Goal: Transaction & Acquisition: Purchase product/service

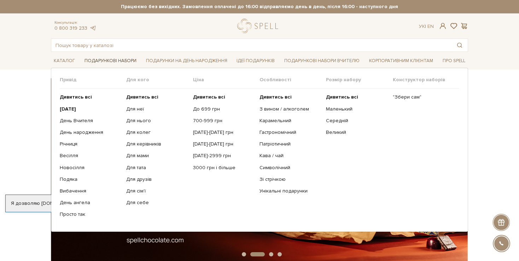
click at [110, 59] on link "Подарункові набори" at bounding box center [111, 61] width 58 height 11
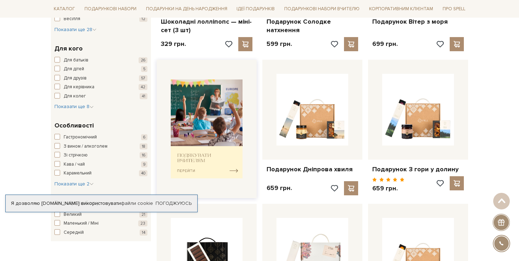
scroll to position [373, 0]
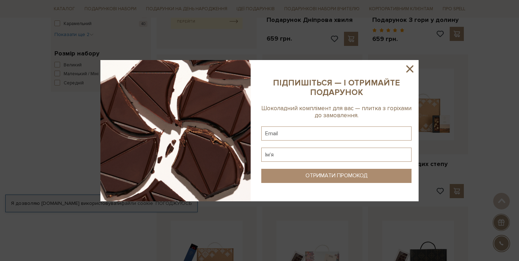
click at [410, 66] on icon at bounding box center [410, 69] width 12 height 12
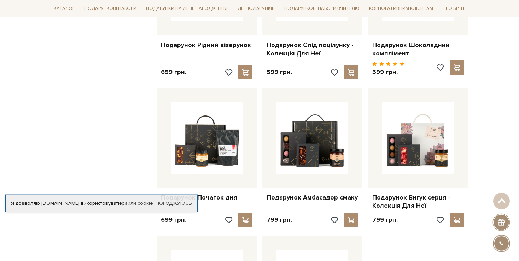
scroll to position [672, 0]
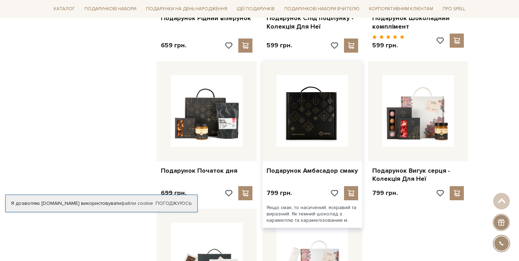
click at [295, 112] on img at bounding box center [313, 111] width 72 height 72
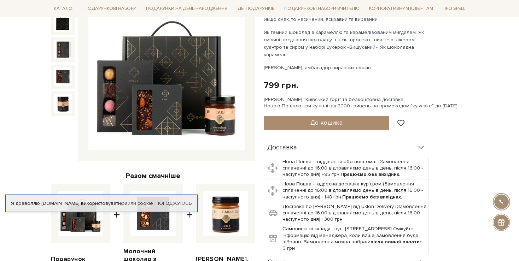
scroll to position [112, 0]
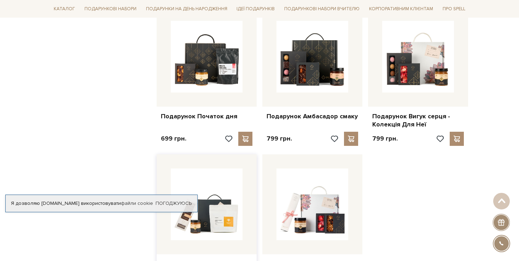
scroll to position [822, 0]
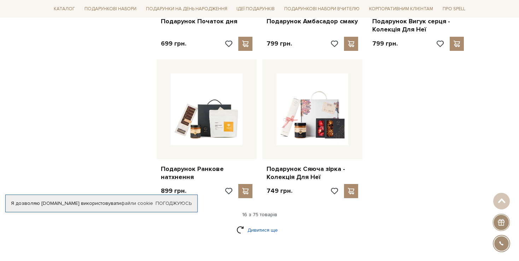
click at [254, 228] on link "Дивитися ще" at bounding box center [260, 230] width 46 height 12
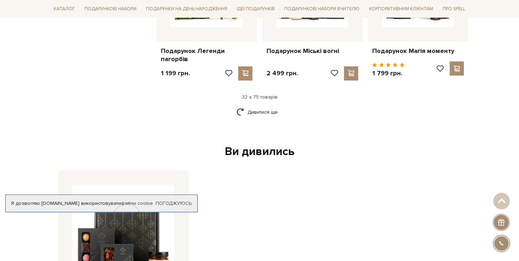
scroll to position [1681, 0]
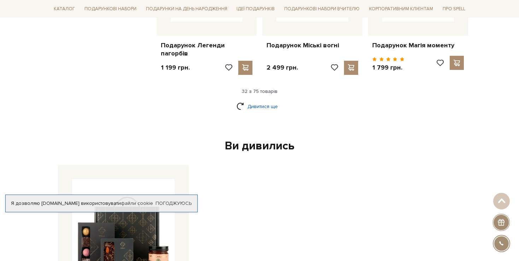
click at [258, 107] on link "Дивитися ще" at bounding box center [260, 106] width 46 height 12
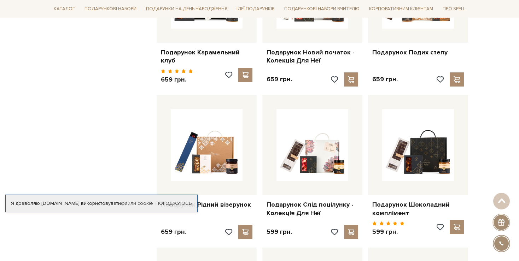
scroll to position [523, 0]
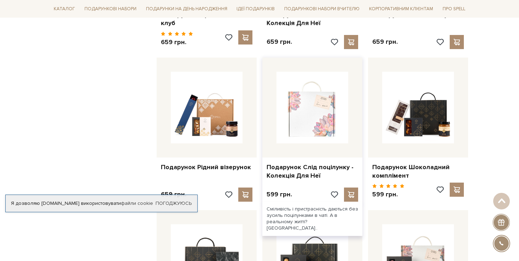
click at [315, 124] on img at bounding box center [313, 108] width 72 height 72
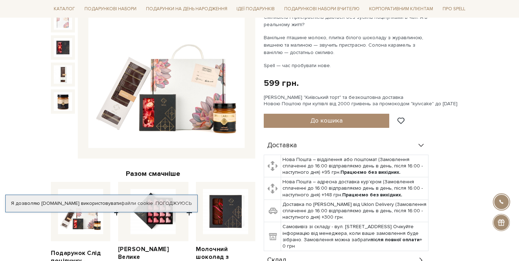
scroll to position [112, 0]
click at [180, 103] on img at bounding box center [166, 70] width 156 height 156
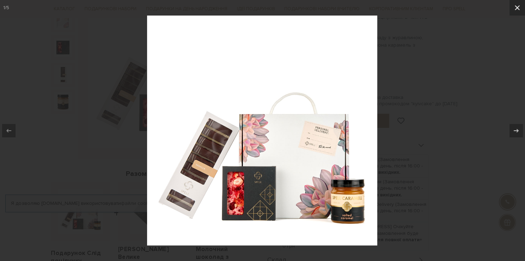
drag, startPoint x: 519, startPoint y: 6, endPoint x: 510, endPoint y: 8, distance: 9.9
click at [519, 6] on icon at bounding box center [517, 8] width 8 height 8
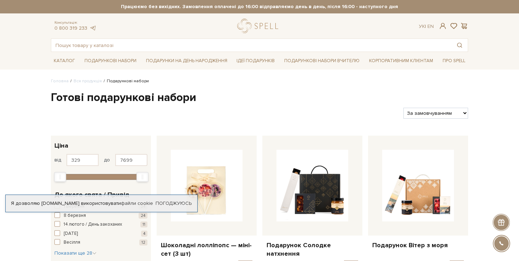
scroll to position [523, 0]
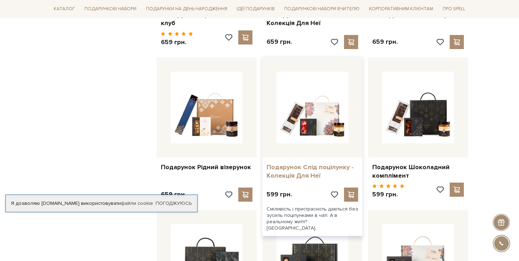
click at [311, 164] on link "Подарунок Слід поцілунку - Колекція Для Неї" at bounding box center [313, 171] width 92 height 17
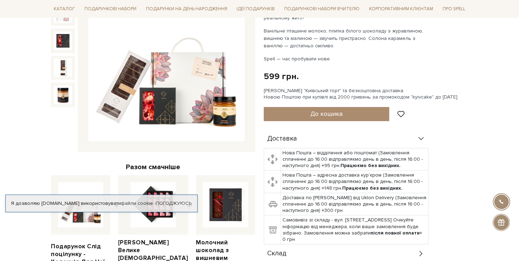
scroll to position [81, 0]
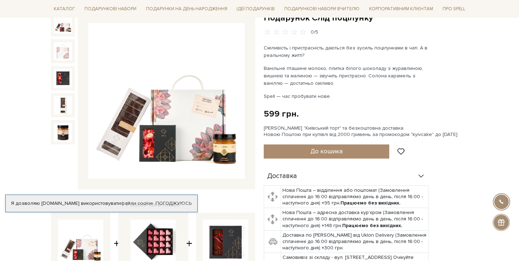
click at [344, 169] on div "Доставка" at bounding box center [346, 176] width 165 height 18
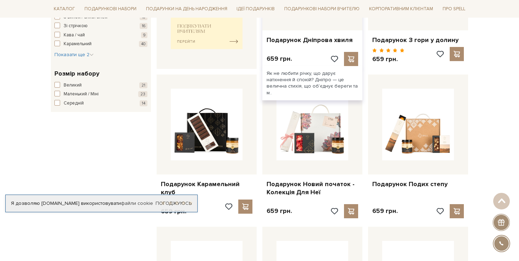
scroll to position [448, 0]
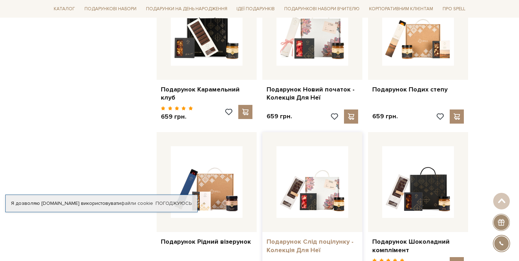
click at [333, 238] on link "Подарунок Слід поцілунку - Колекція Для Неї" at bounding box center [313, 246] width 92 height 17
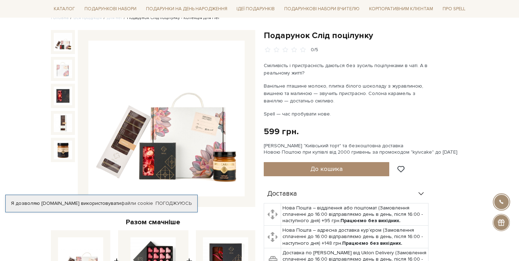
scroll to position [44, 0]
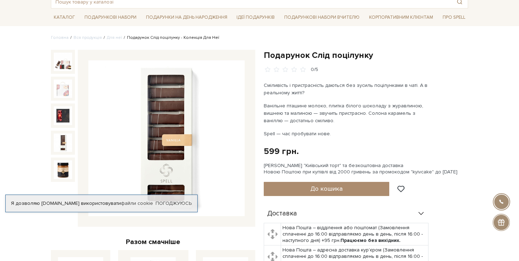
click at [59, 137] on img at bounding box center [63, 143] width 18 height 18
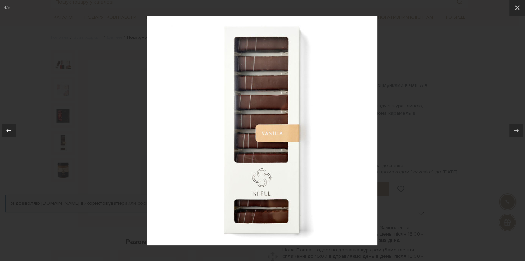
click at [5, 128] on icon at bounding box center [9, 131] width 8 height 8
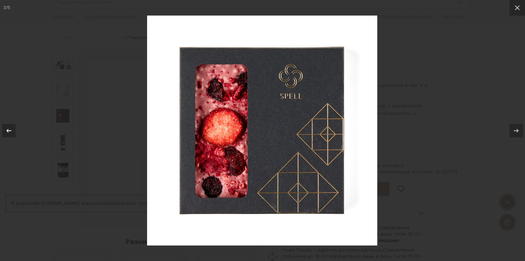
click at [5, 128] on icon at bounding box center [9, 131] width 8 height 8
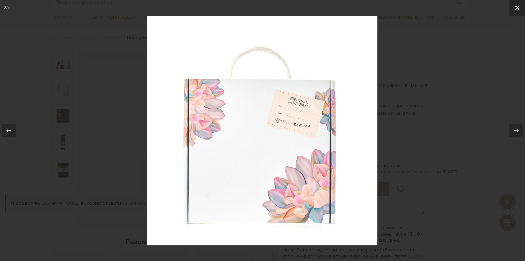
click at [517, 7] on icon at bounding box center [517, 7] width 5 height 5
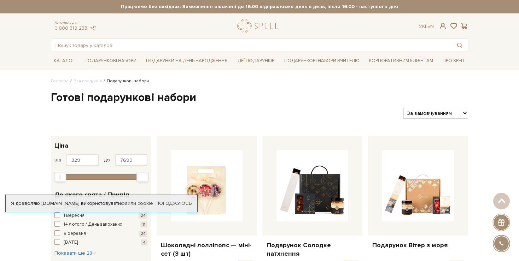
scroll to position [448, 0]
